Goal: Transaction & Acquisition: Subscribe to service/newsletter

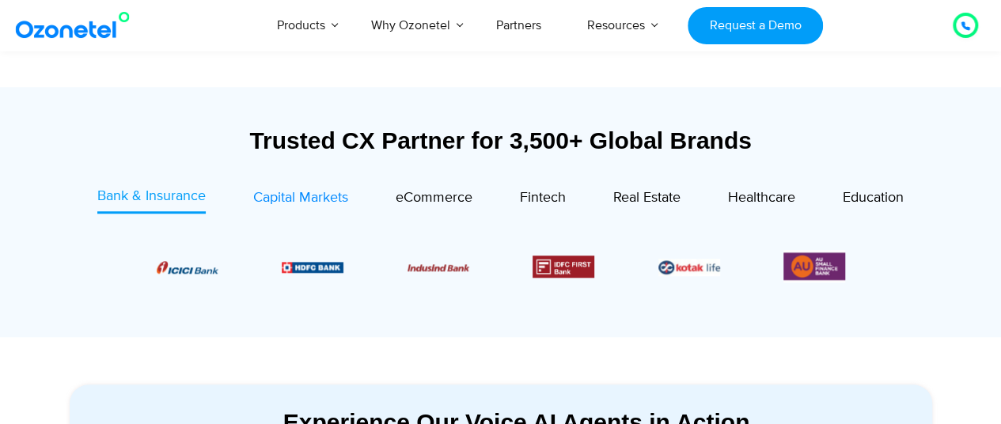
scroll to position [536, 0]
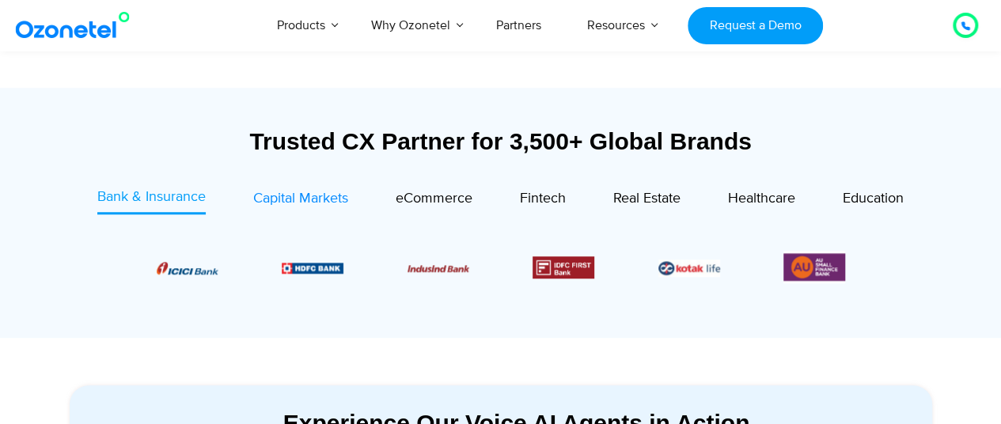
click at [304, 197] on span "Capital Markets" at bounding box center [300, 198] width 95 height 17
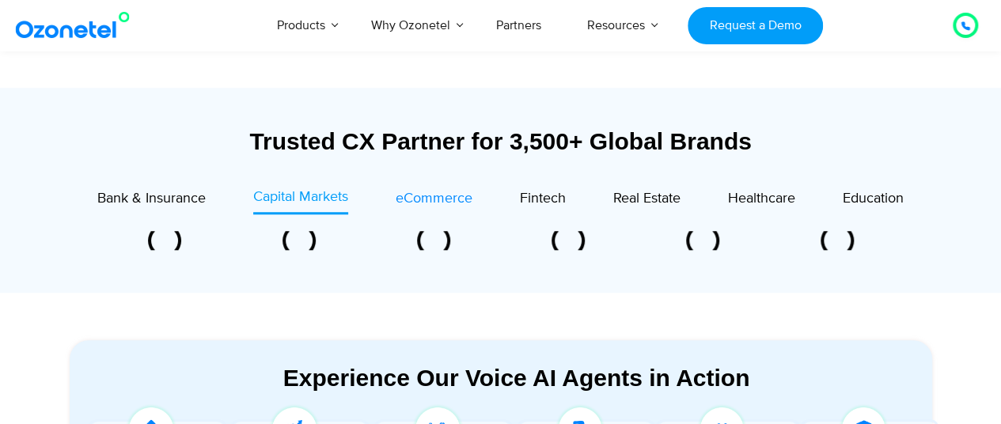
click at [415, 198] on span "eCommerce" at bounding box center [434, 198] width 77 height 17
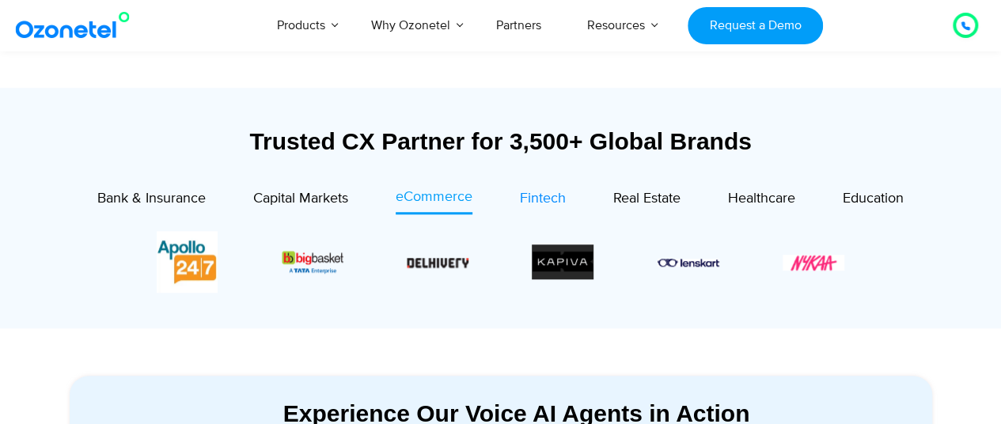
click at [540, 192] on span "Fintech" at bounding box center [543, 198] width 46 height 17
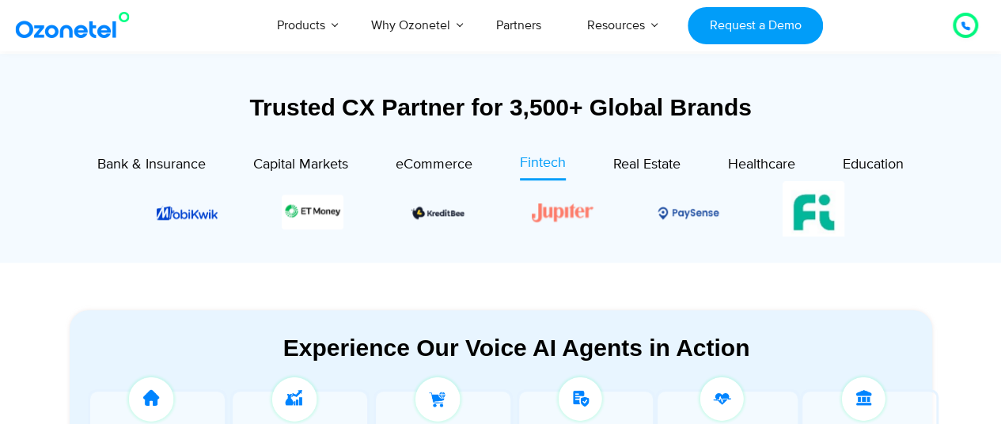
scroll to position [566, 0]
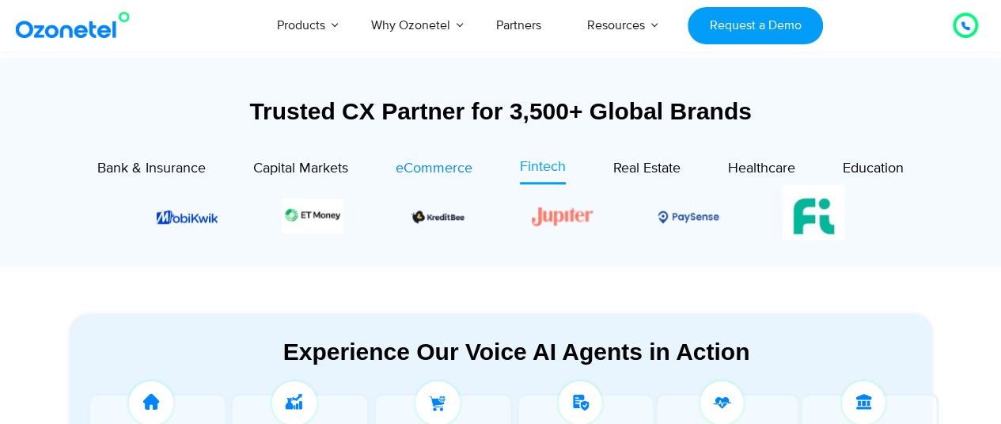
click at [441, 164] on span "eCommerce" at bounding box center [434, 168] width 77 height 17
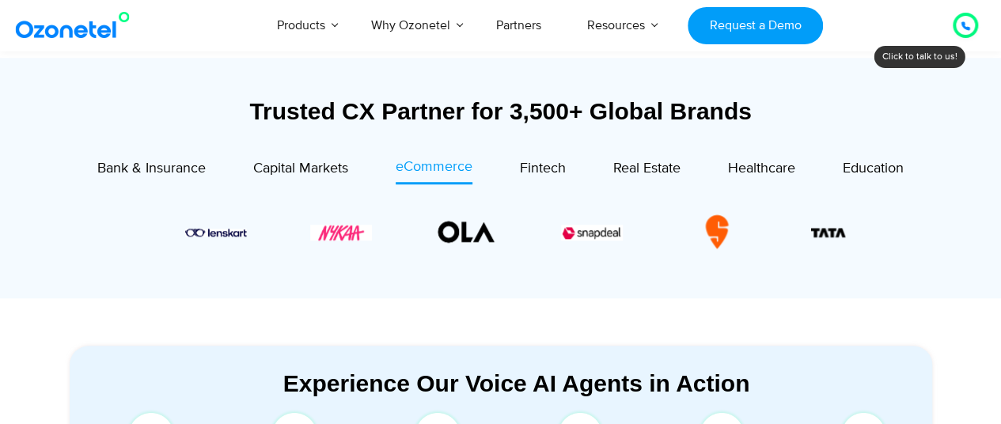
click at [462, 258] on div "Image Carousel" at bounding box center [501, 232] width 688 height 62
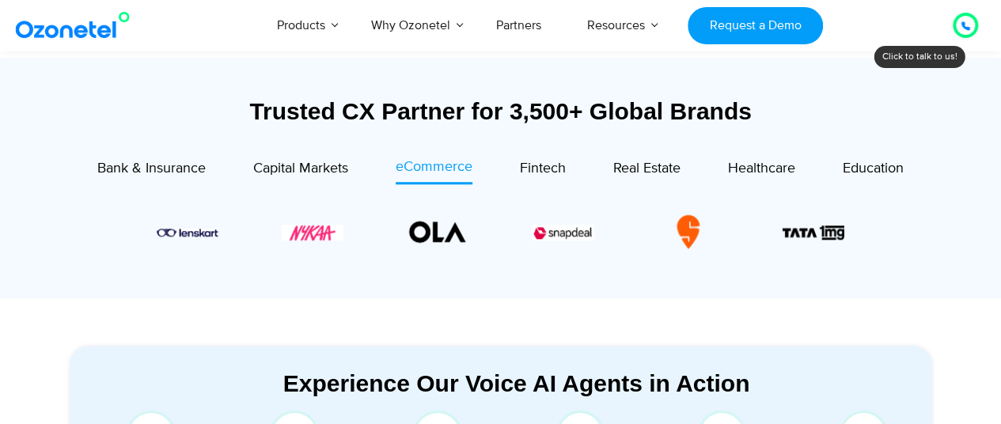
drag, startPoint x: 779, startPoint y: 248, endPoint x: 378, endPoint y: 241, distance: 400.4
click at [378, 241] on div "Image Carousel" at bounding box center [501, 232] width 688 height 62
drag, startPoint x: 656, startPoint y: 225, endPoint x: 362, endPoint y: 233, distance: 294.4
click at [362, 233] on div "Image Carousel" at bounding box center [501, 232] width 688 height 62
click at [658, 277] on div "Bank & Insurance Capital Markets" at bounding box center [500, 223] width 831 height 133
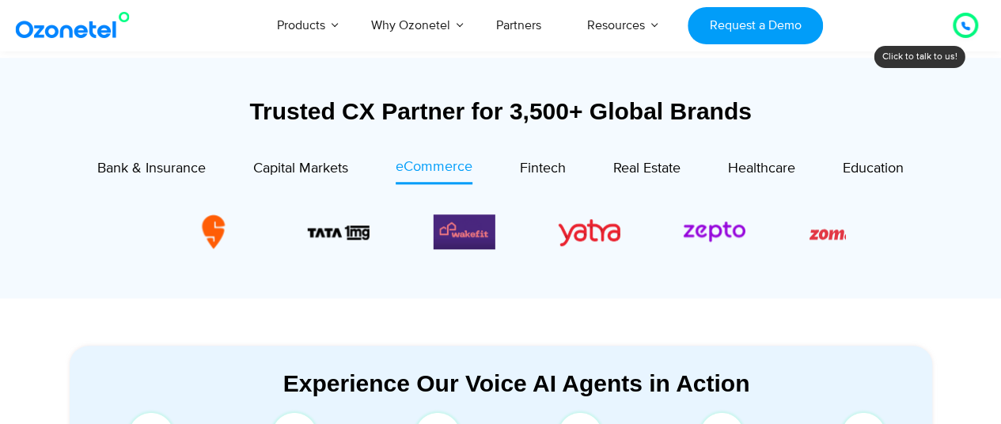
click at [302, 252] on div "Image Carousel" at bounding box center [501, 232] width 688 height 62
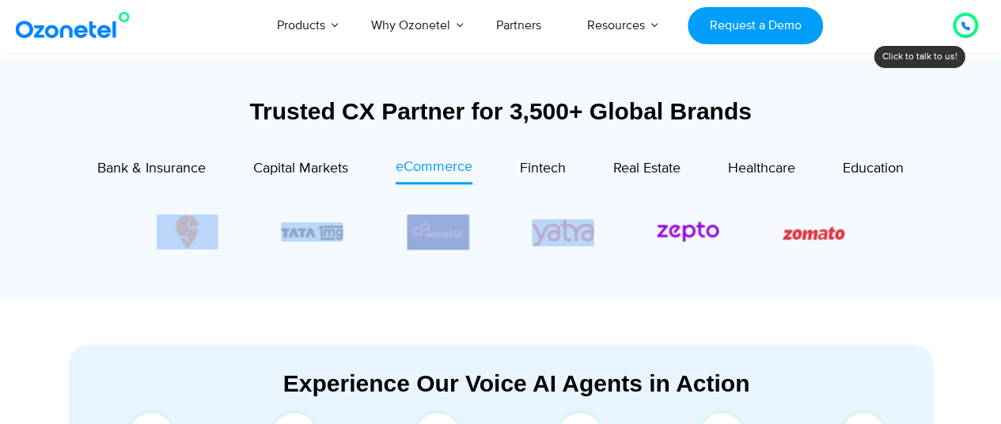
drag, startPoint x: 763, startPoint y: 229, endPoint x: 540, endPoint y: 239, distance: 223.4
click at [540, 239] on div "Image Carousel" at bounding box center [501, 232] width 688 height 62
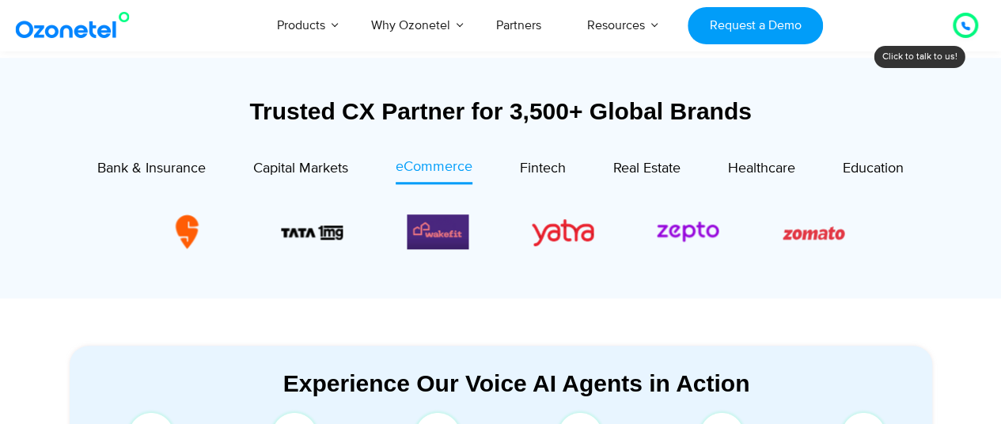
drag, startPoint x: 753, startPoint y: 237, endPoint x: 744, endPoint y: 284, distance: 48.4
click at [753, 237] on div "Image Carousel" at bounding box center [501, 232] width 688 height 62
click at [744, 284] on div "Bank & Insurance Capital Markets" at bounding box center [500, 223] width 831 height 133
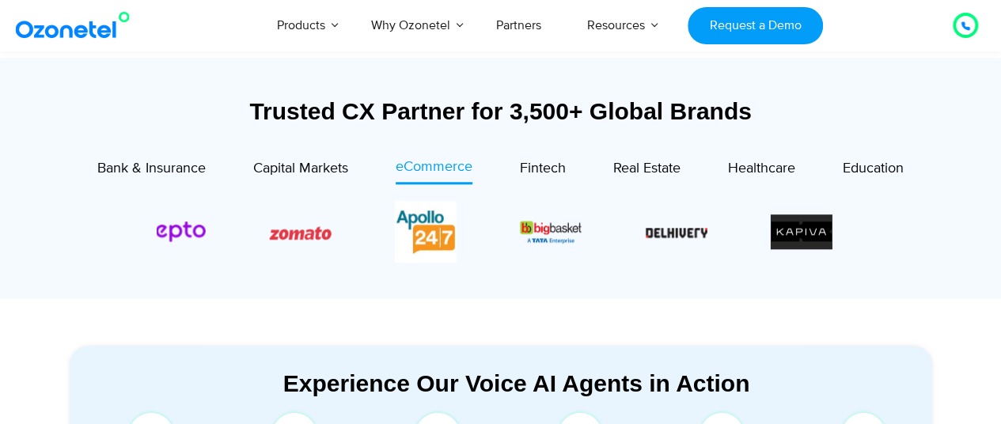
click at [222, 252] on div "Image Carousel" at bounding box center [501, 232] width 688 height 62
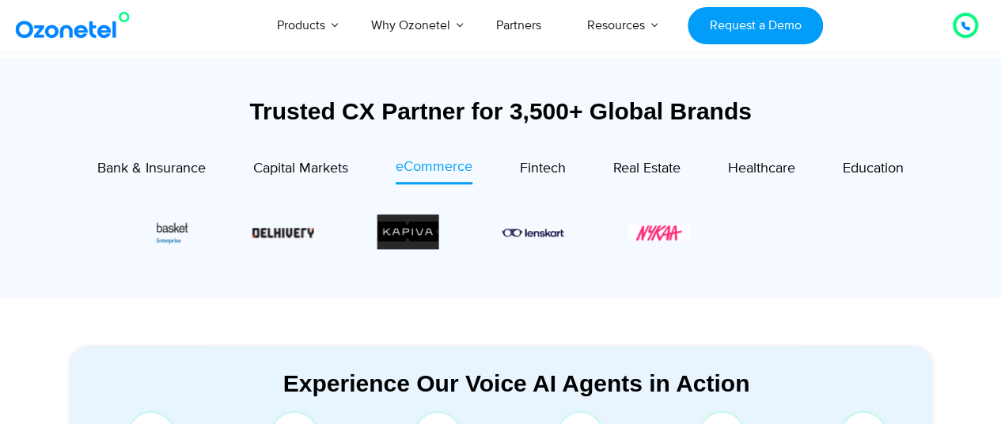
click at [190, 248] on div "Image Carousel" at bounding box center [501, 232] width 688 height 62
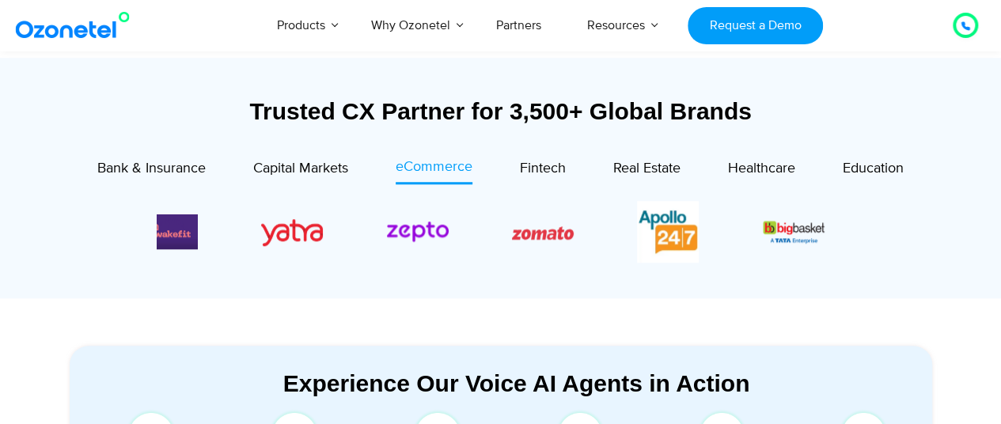
click at [865, 248] on div at bounding box center [500, 232] width 767 height 62
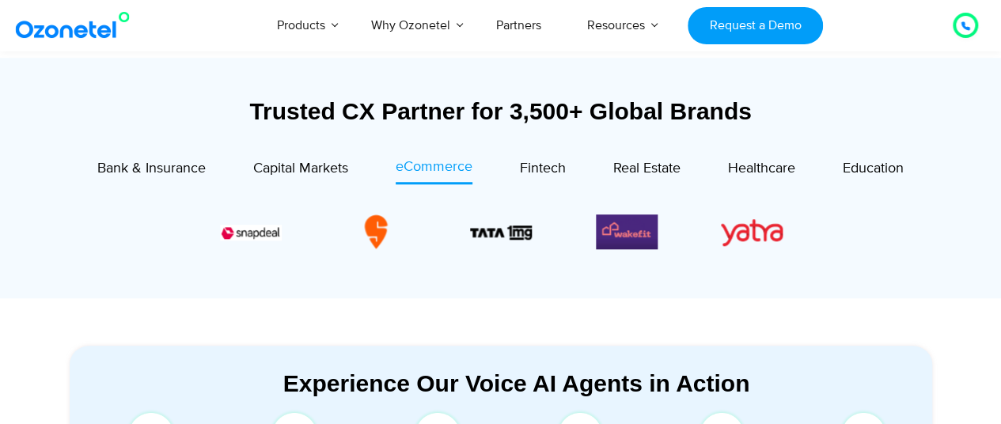
click at [842, 244] on div "Image Carousel" at bounding box center [501, 232] width 688 height 62
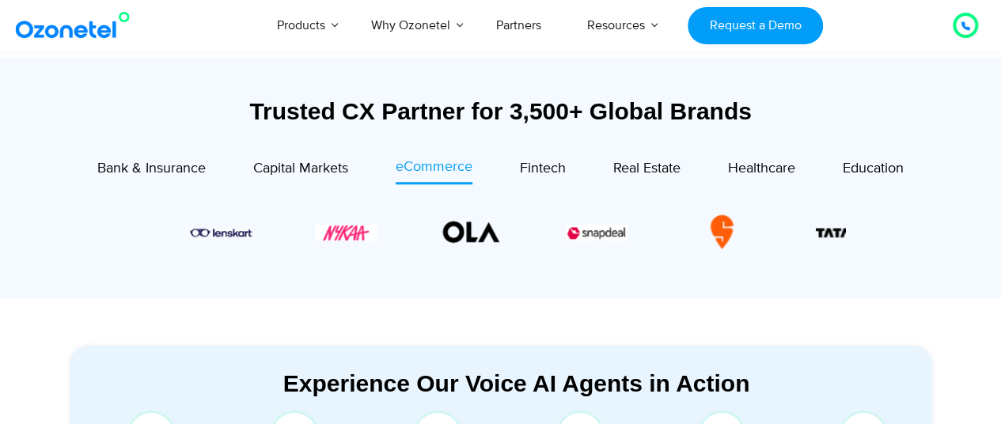
click at [734, 252] on div "Image Carousel" at bounding box center [501, 232] width 688 height 62
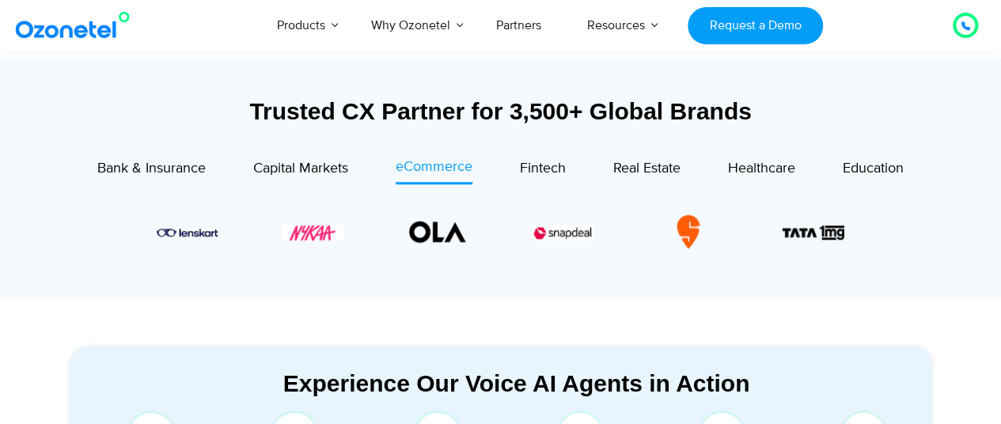
drag, startPoint x: 404, startPoint y: 235, endPoint x: 859, endPoint y: 241, distance: 455.0
click at [859, 241] on div at bounding box center [500, 232] width 767 height 62
click at [453, 227] on img "7 / 14" at bounding box center [438, 231] width 62 height 35
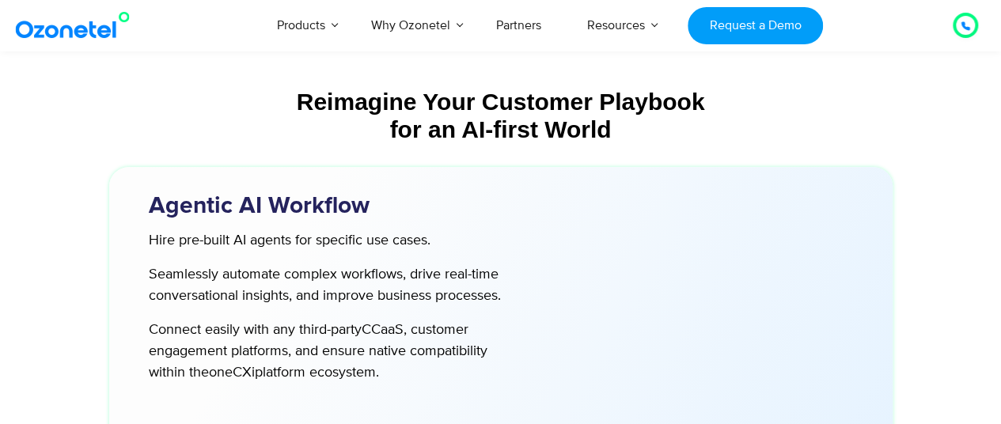
scroll to position [3875, 0]
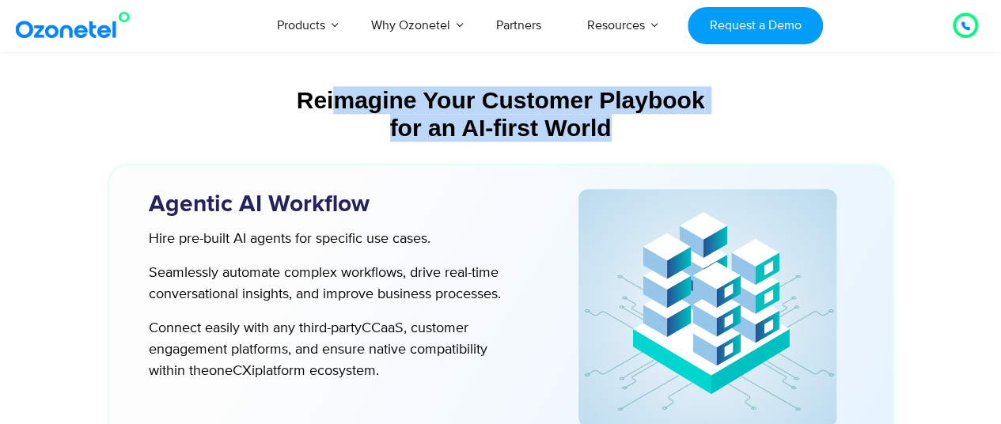
drag, startPoint x: 332, startPoint y: 104, endPoint x: 740, endPoint y: 145, distance: 410.2
click at [829, 137] on div "Reimagine Your Customer Playbook for an AI-first World" at bounding box center [500, 113] width 767 height 55
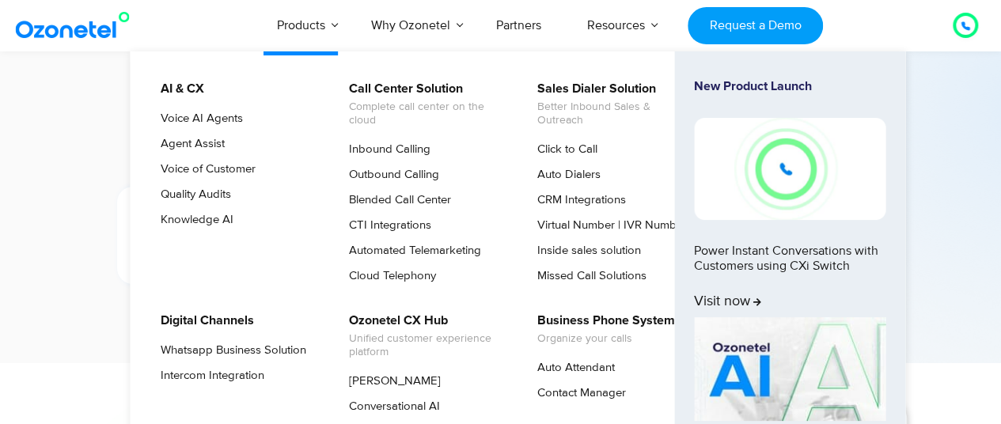
scroll to position [5740, 0]
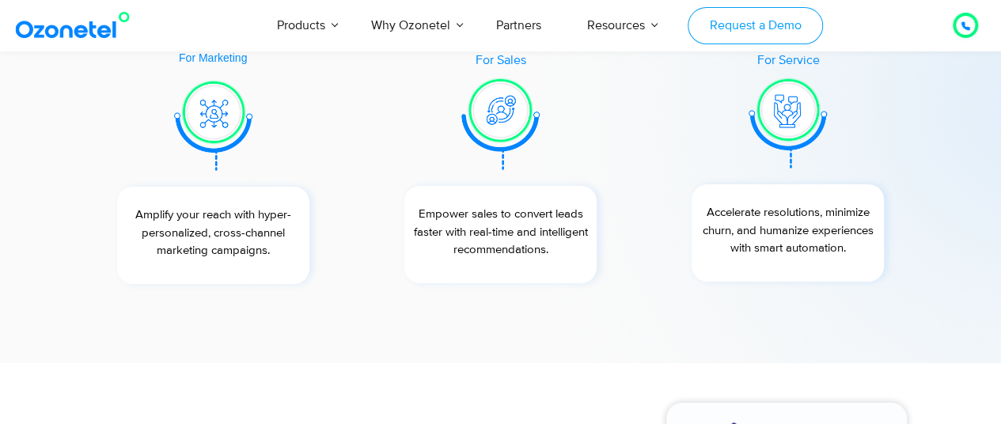
click at [737, 36] on link "Request a Demo" at bounding box center [755, 25] width 135 height 37
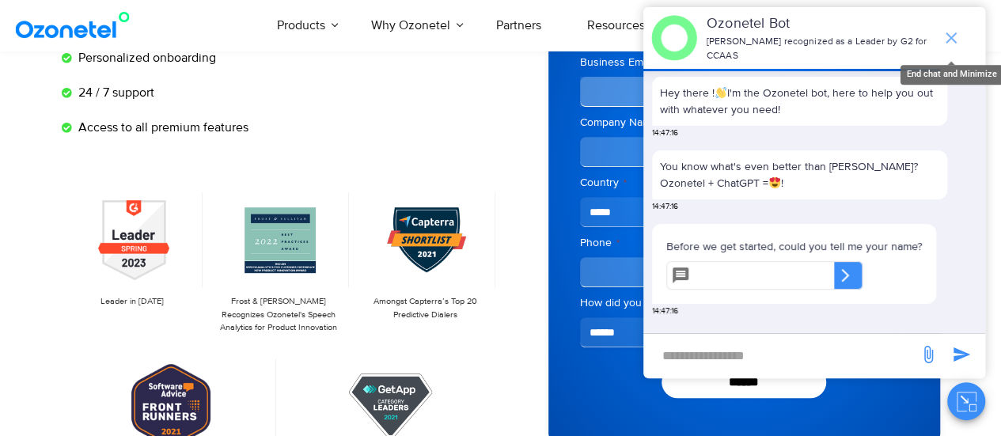
click at [950, 39] on icon "end chat or minimize" at bounding box center [950, 37] width 11 height 11
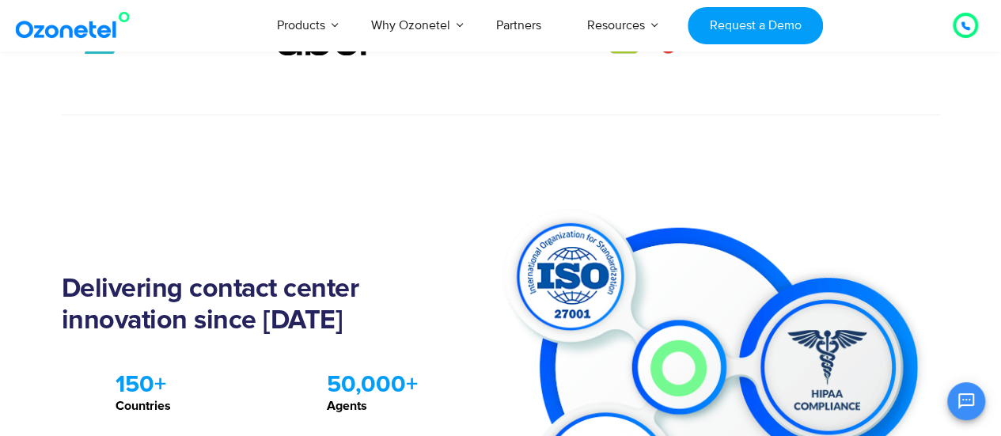
scroll to position [1381, 0]
